Goal: Transaction & Acquisition: Obtain resource

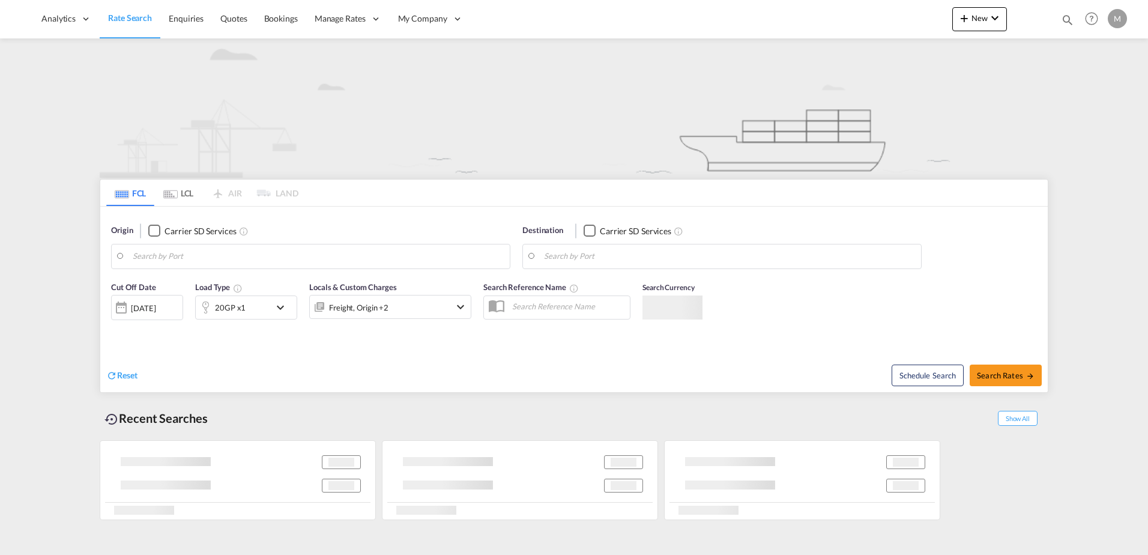
type input "[GEOGRAPHIC_DATA] ([GEOGRAPHIC_DATA]), [GEOGRAPHIC_DATA]"
type input "Busan, KRPUS"
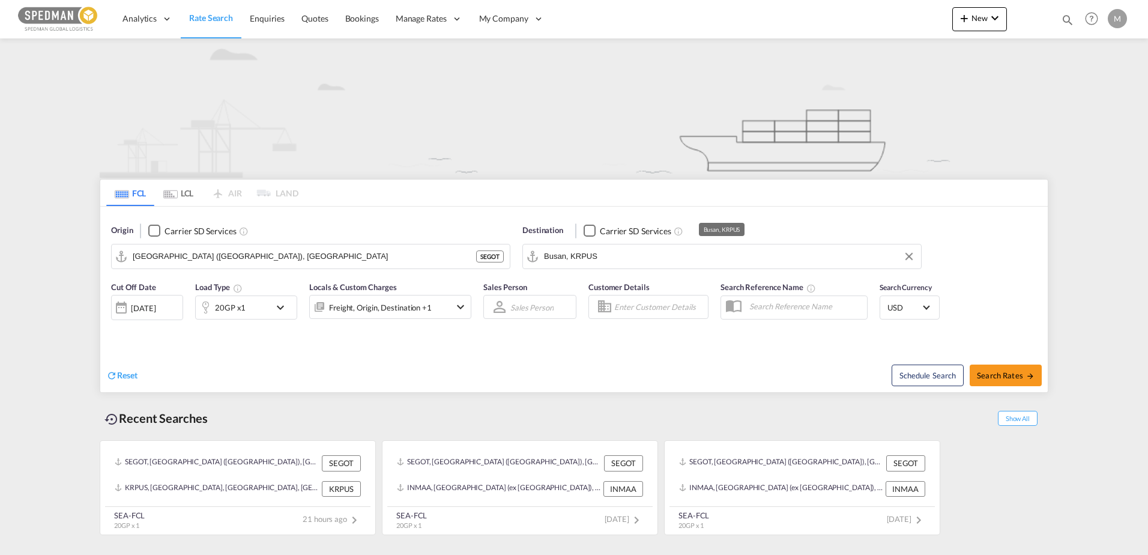
click at [628, 262] on input "Busan, KRPUS" at bounding box center [729, 256] width 371 height 18
click at [997, 375] on span "Search Rates" at bounding box center [1006, 375] width 58 height 10
type input "SEGOT to KRPUS / [DATE]"
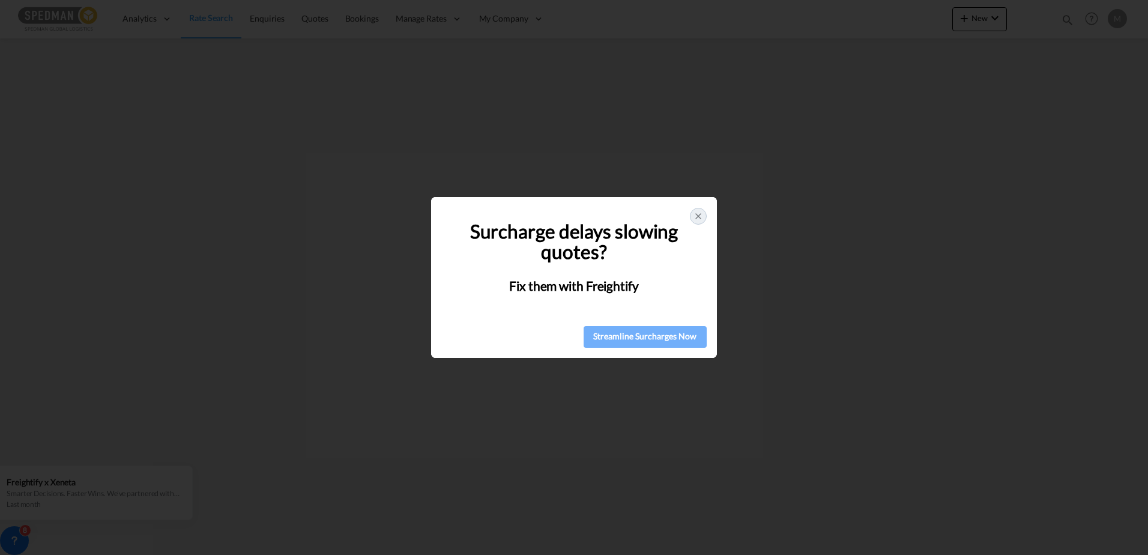
click at [639, 335] on div "Streamline Surcharges Now" at bounding box center [645, 336] width 116 height 18
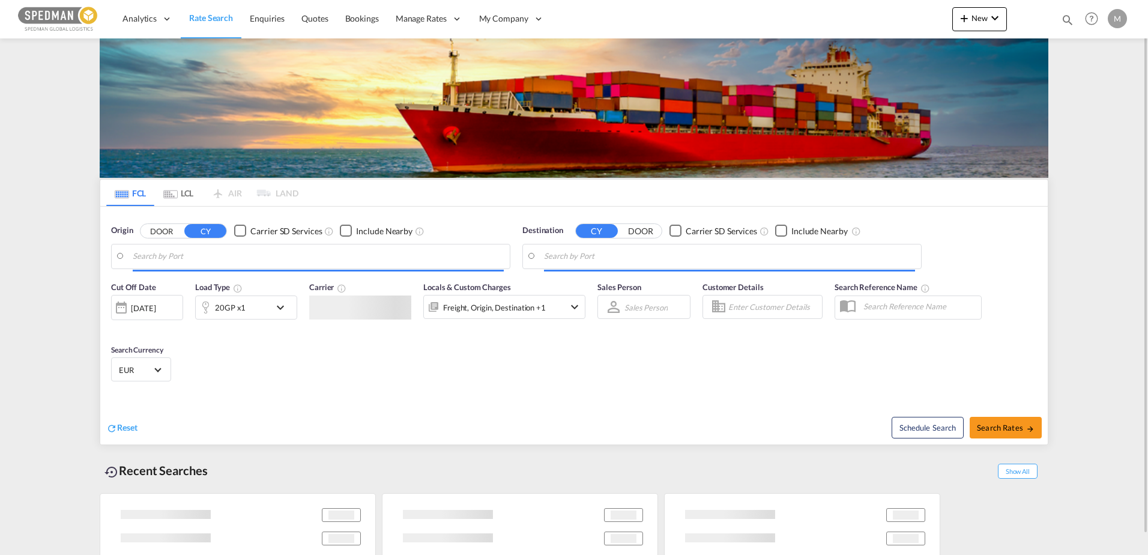
type input "[GEOGRAPHIC_DATA] ([GEOGRAPHIC_DATA]), [GEOGRAPHIC_DATA]"
type input "Busan, KRPUS"
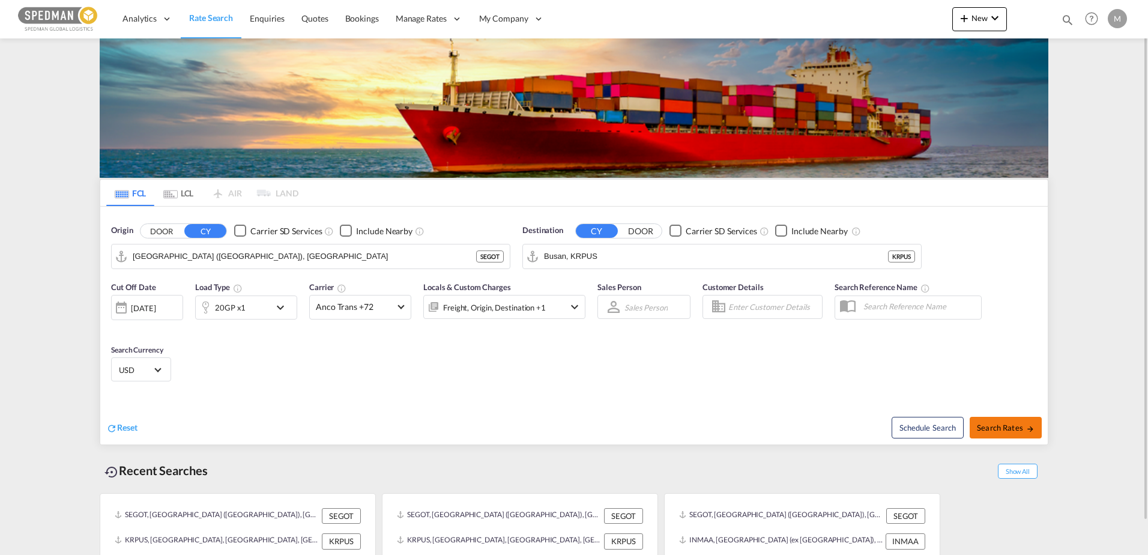
click at [1020, 424] on span "Search Rates" at bounding box center [1006, 428] width 58 height 10
type input "SEGOT to KRPUS / [DATE]"
